Goal: Register for event/course

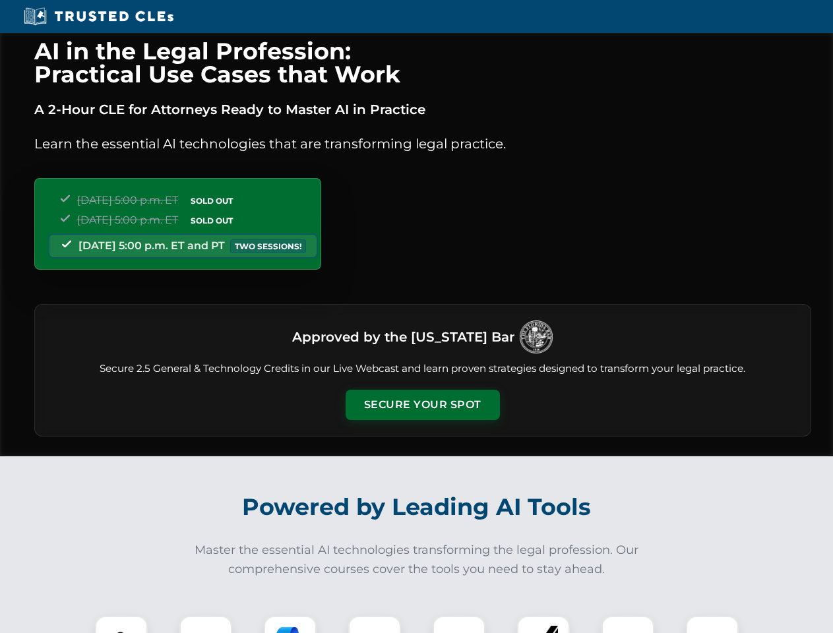
click at [422, 405] on button "Secure Your Spot" at bounding box center [423, 405] width 154 height 30
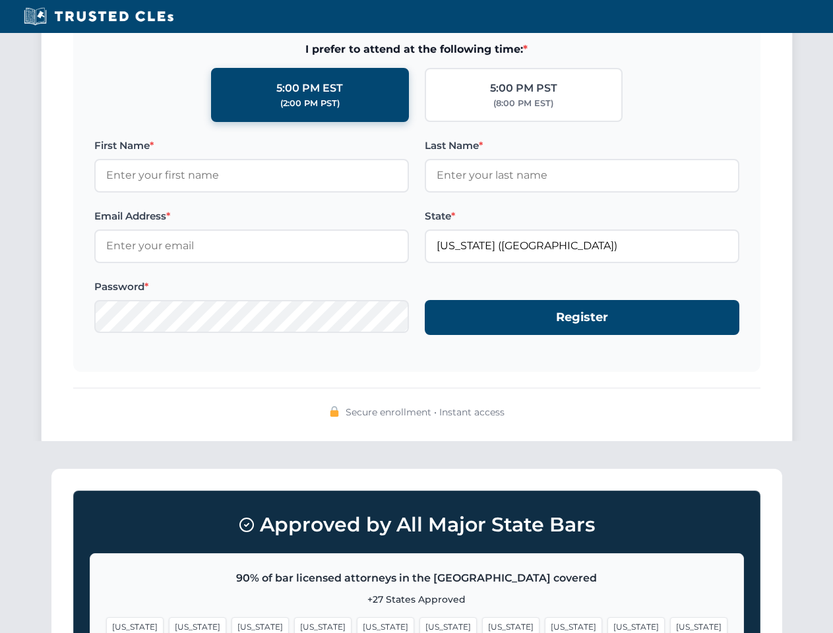
click at [607, 625] on span "[US_STATE]" at bounding box center [635, 626] width 57 height 19
